Goal: Information Seeking & Learning: Check status

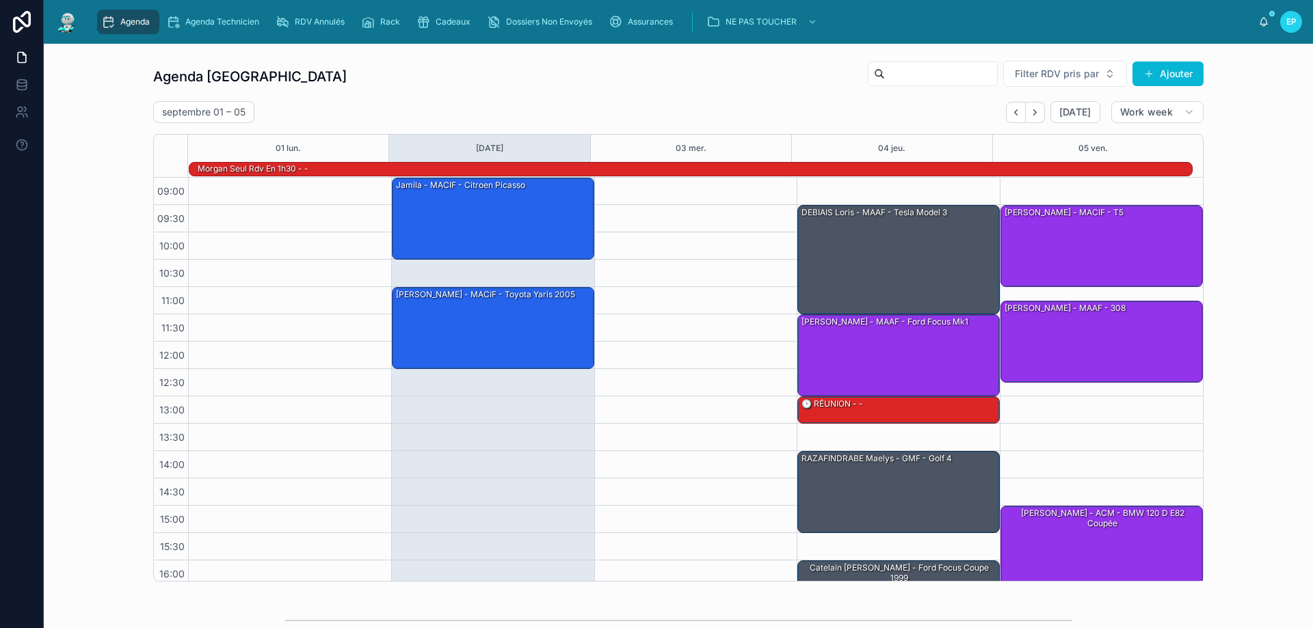
click at [594, 401] on div at bounding box center [695, 424] width 203 height 492
click at [730, 420] on div at bounding box center [695, 424] width 203 height 492
click at [800, 350] on div "[PERSON_NAME] - MAAF - Ford focus mk1" at bounding box center [899, 354] width 198 height 79
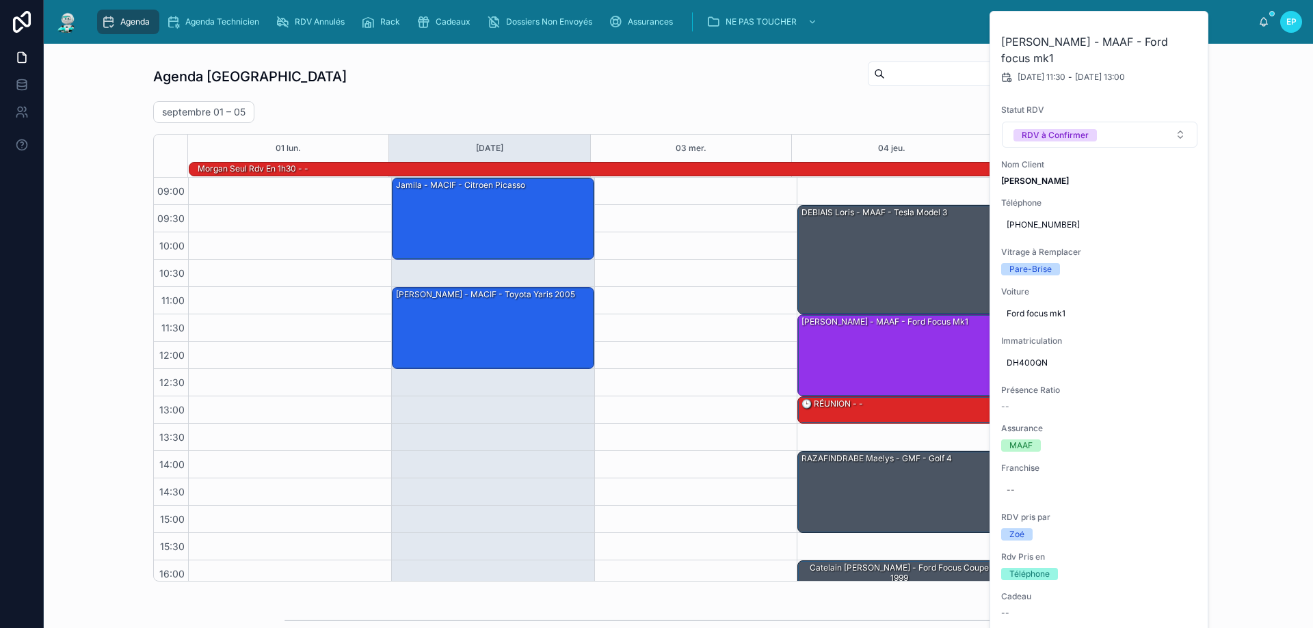
click at [699, 364] on div at bounding box center [695, 424] width 203 height 492
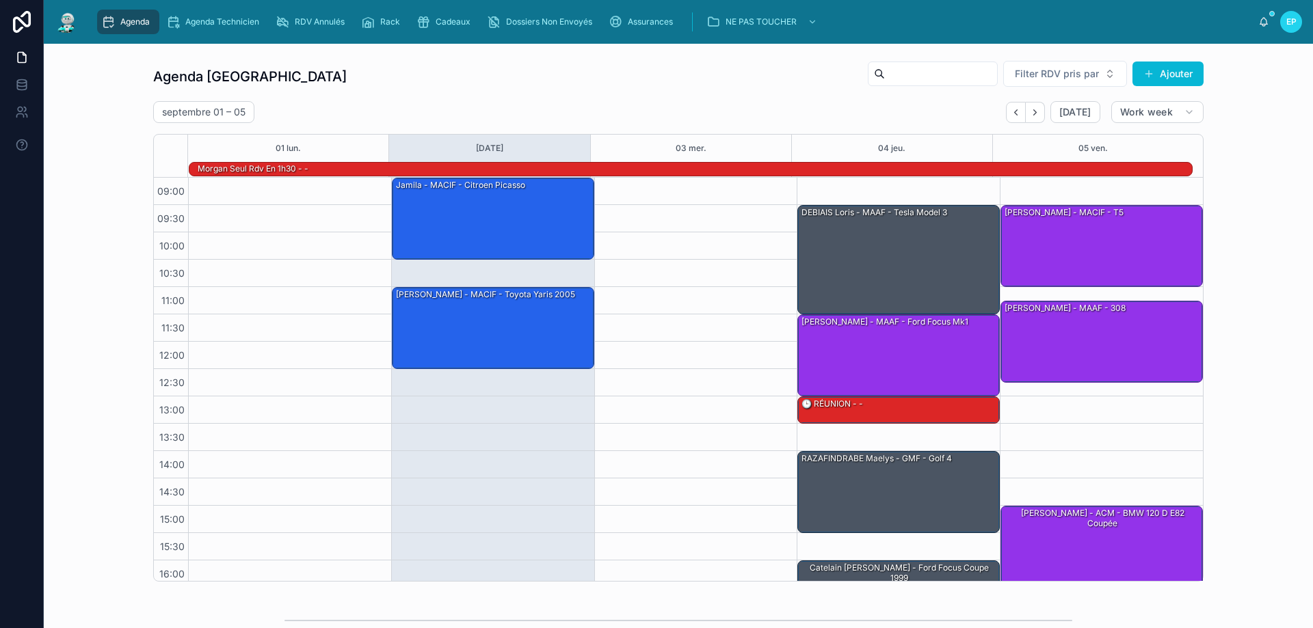
click at [319, 395] on div at bounding box center [289, 424] width 203 height 492
click at [583, 435] on div "09:00 – 10:30 Jamila - MACIF - Citroen picasso 11:00 – 12:30 [PERSON_NAME] - MA…" at bounding box center [492, 424] width 203 height 492
click at [498, 222] on div "Jamila - MACIF - Citroen picasso" at bounding box center [493, 217] width 198 height 79
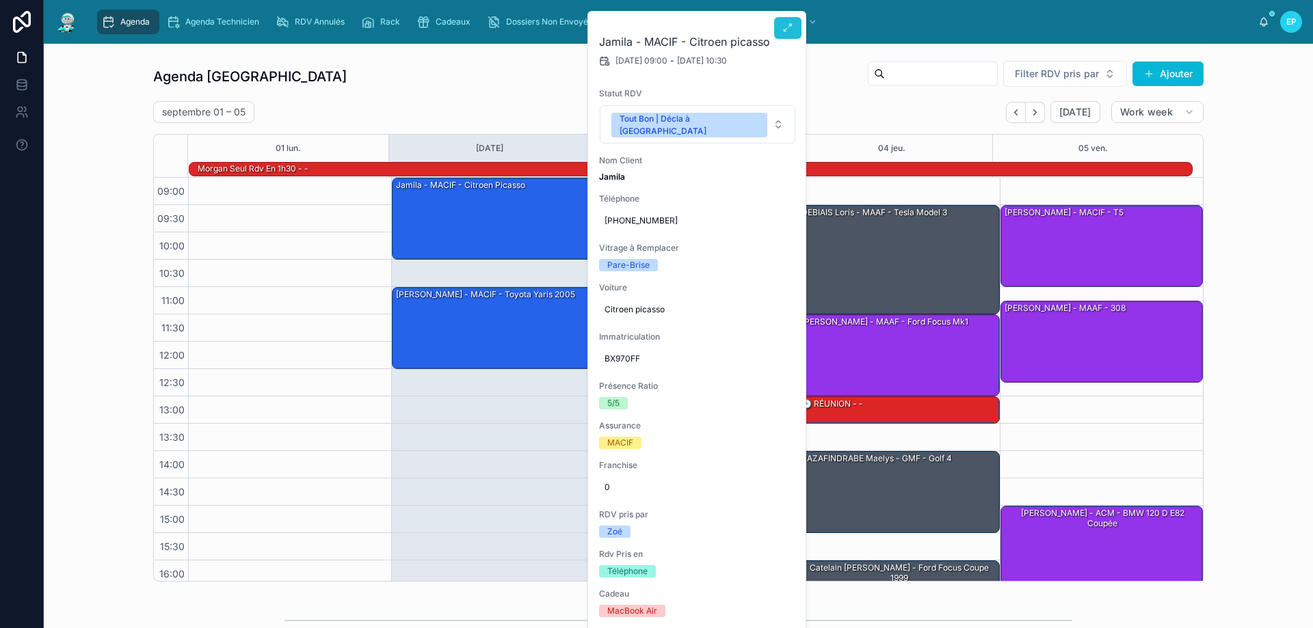
click at [785, 19] on button at bounding box center [787, 28] width 27 height 22
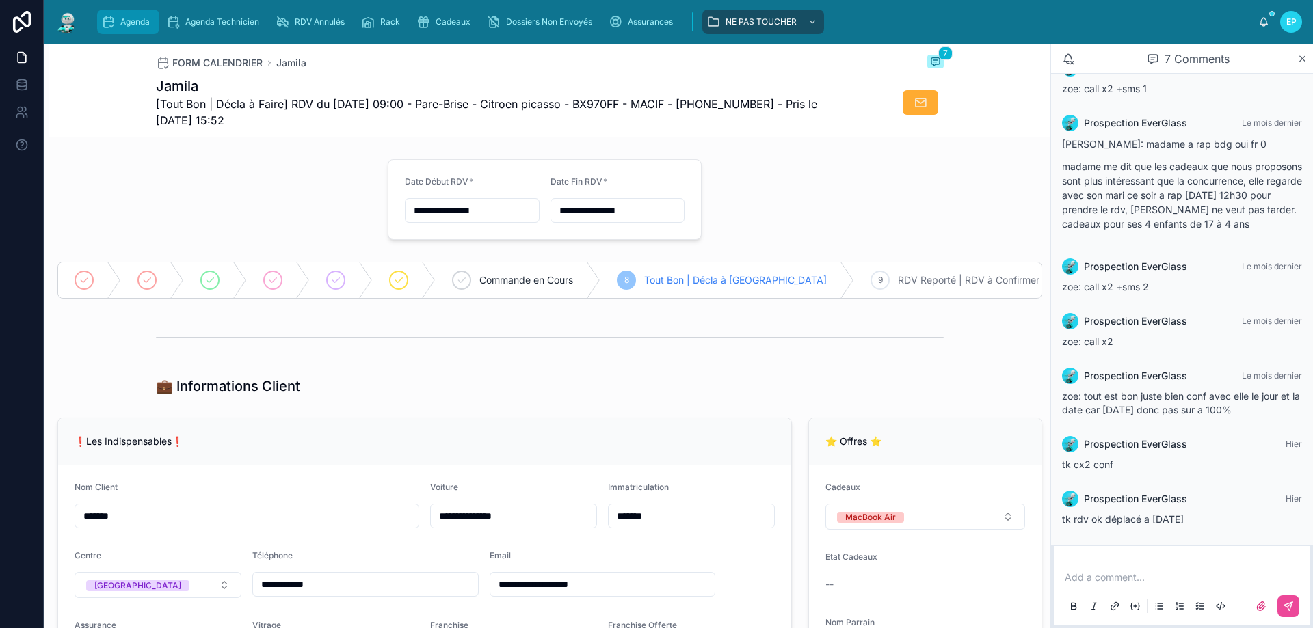
click at [120, 15] on div "Agenda" at bounding box center [128, 22] width 54 height 22
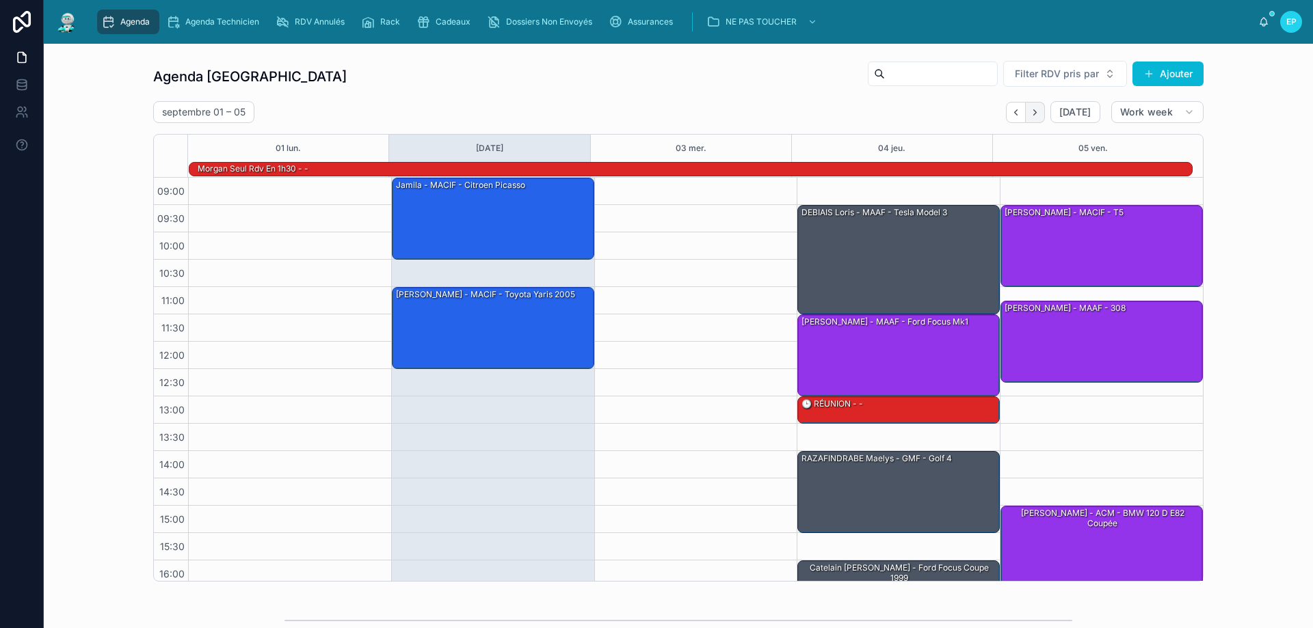
click at [1035, 109] on icon "Next" at bounding box center [1035, 112] width 10 height 10
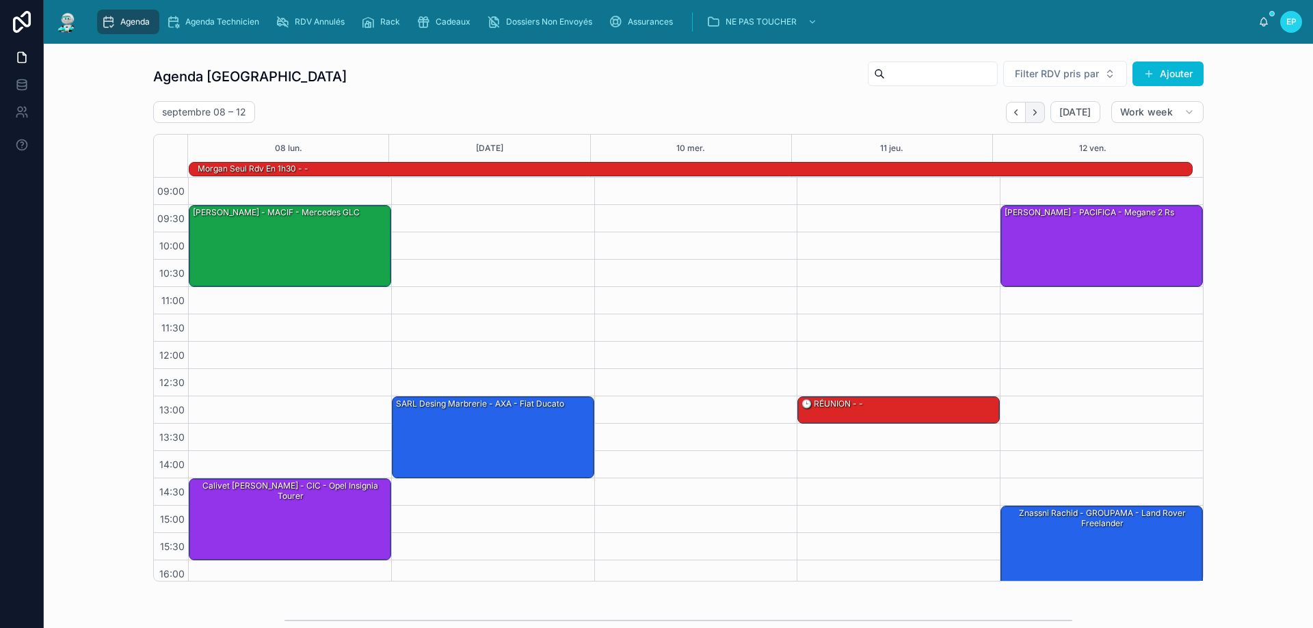
click at [1030, 113] on icon "Next" at bounding box center [1035, 112] width 10 height 10
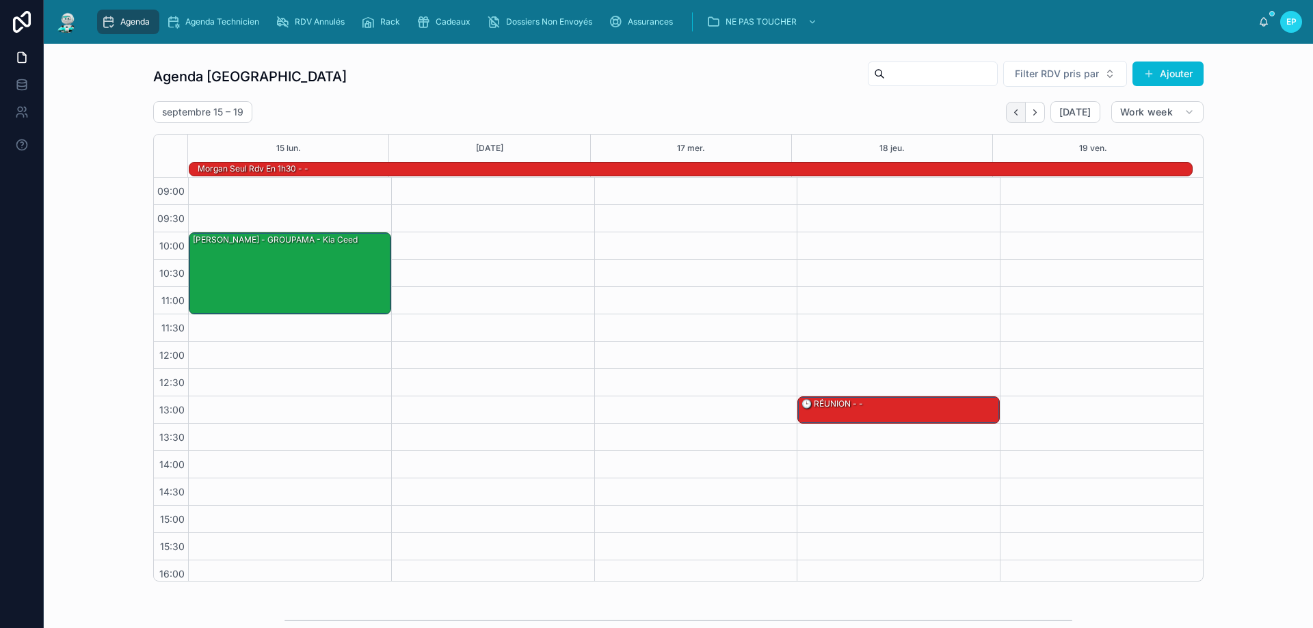
click at [1014, 114] on icon "Back" at bounding box center [1015, 111] width 3 height 5
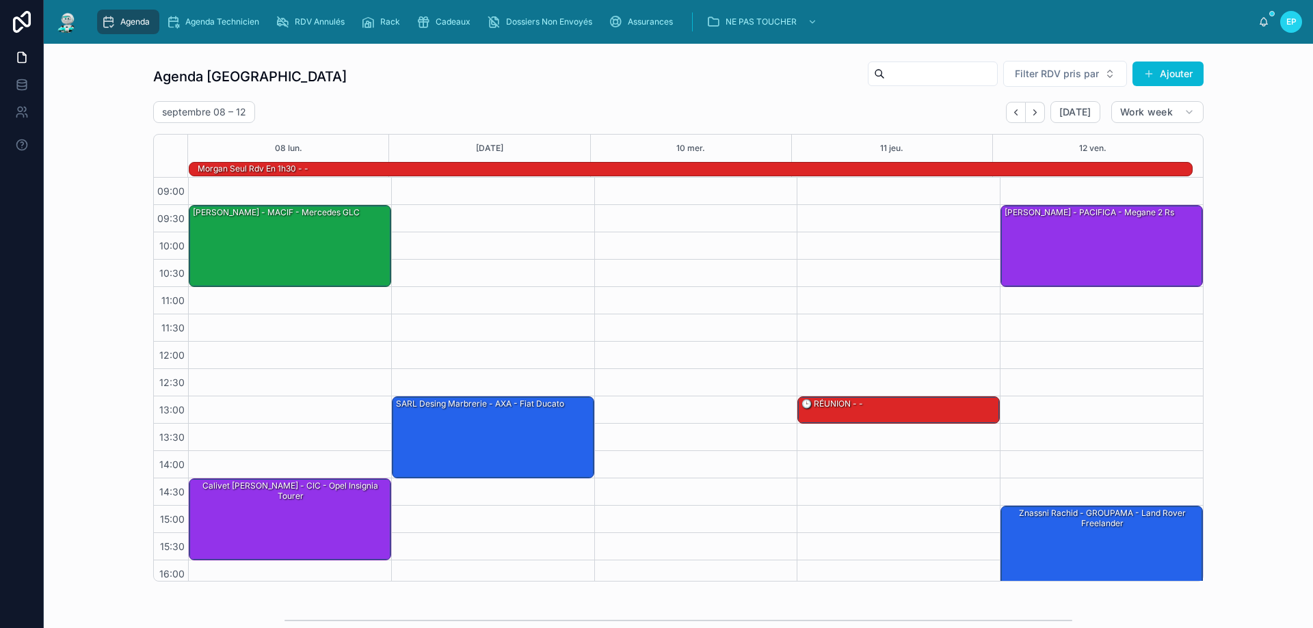
click at [1014, 114] on icon "Back" at bounding box center [1015, 111] width 3 height 5
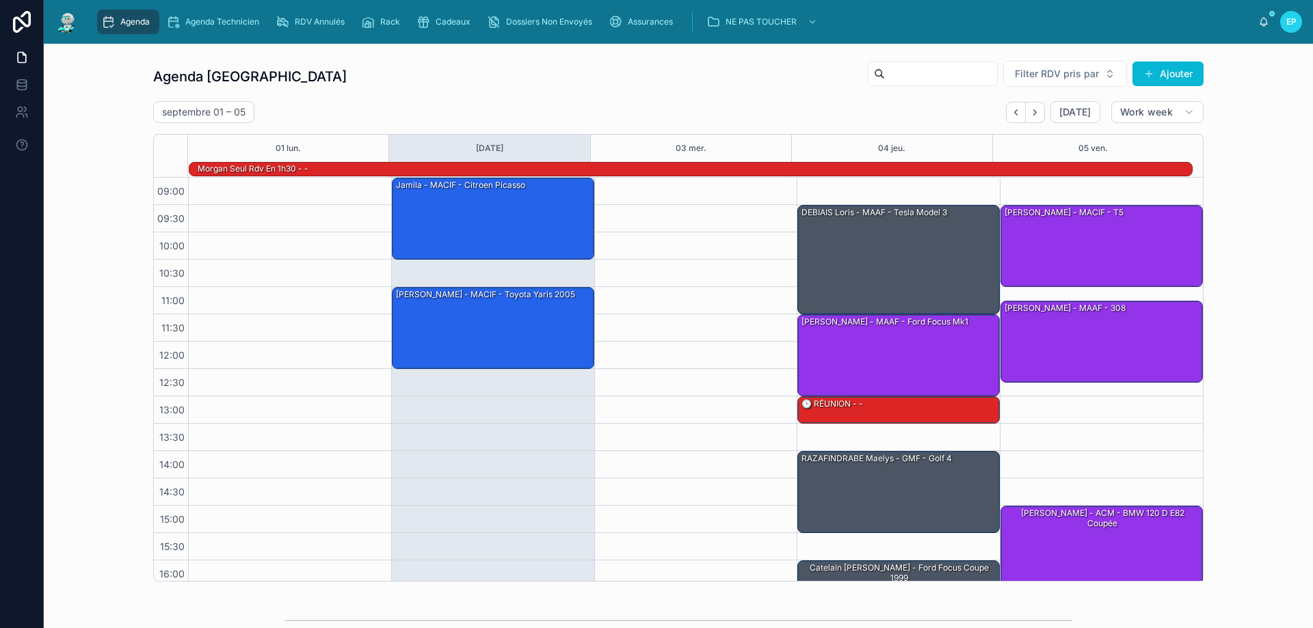
click at [688, 290] on div at bounding box center [695, 424] width 203 height 492
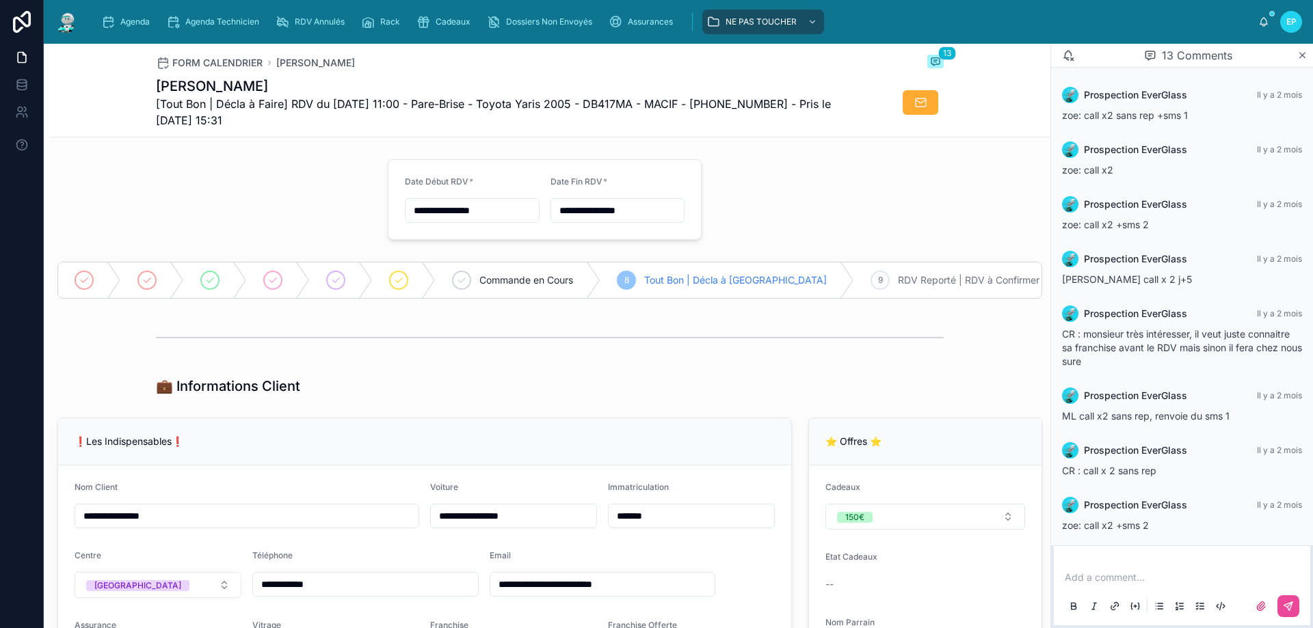
scroll to position [325, 0]
